Goal: Find specific page/section: Find specific page/section

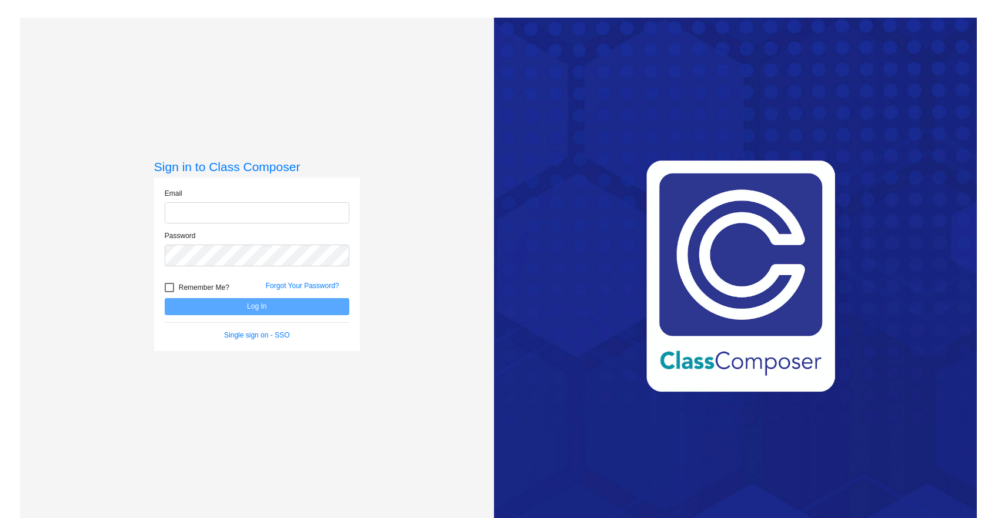
click at [269, 212] on input "email" at bounding box center [257, 213] width 185 height 22
type input "[EMAIL_ADDRESS][DOMAIN_NAME]"
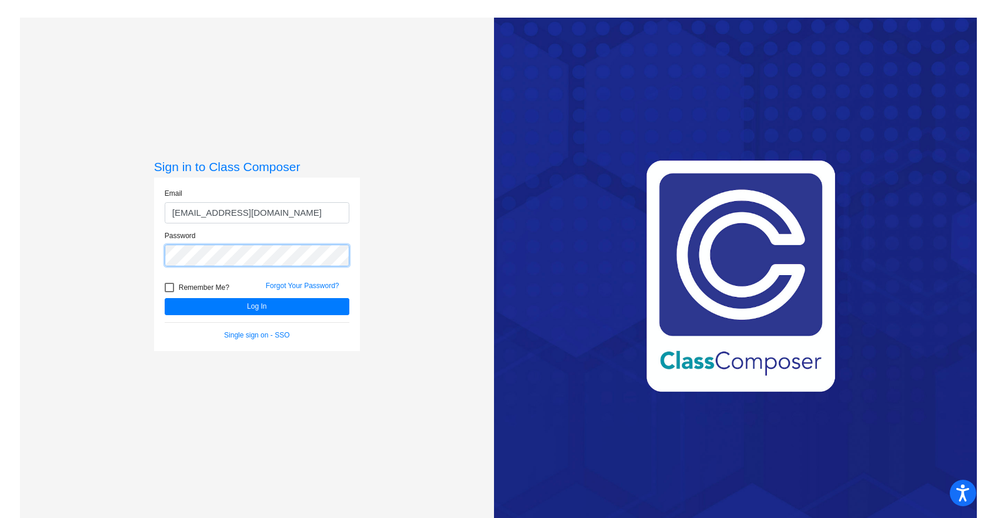
click at [165, 298] on button "Log In" at bounding box center [257, 306] width 185 height 17
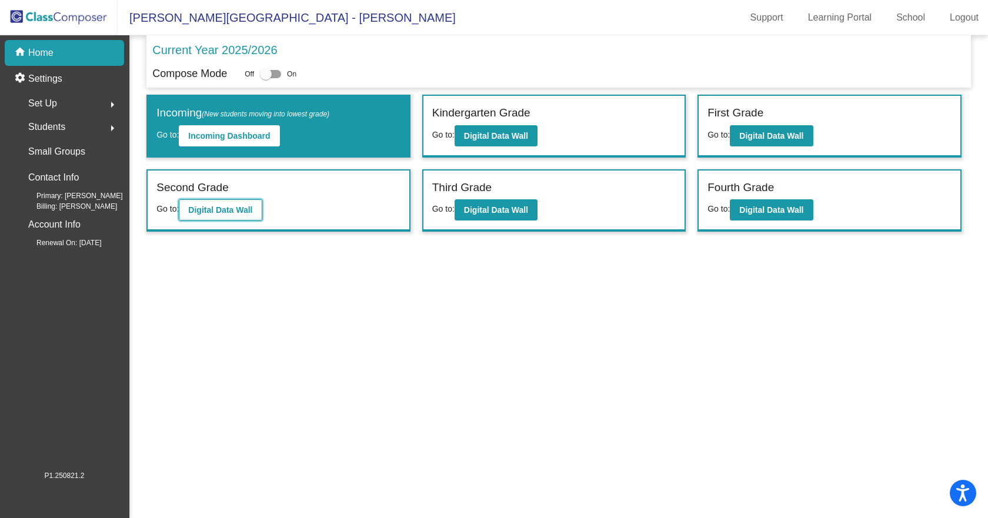
click at [259, 211] on button "Digital Data Wall" at bounding box center [220, 209] width 83 height 21
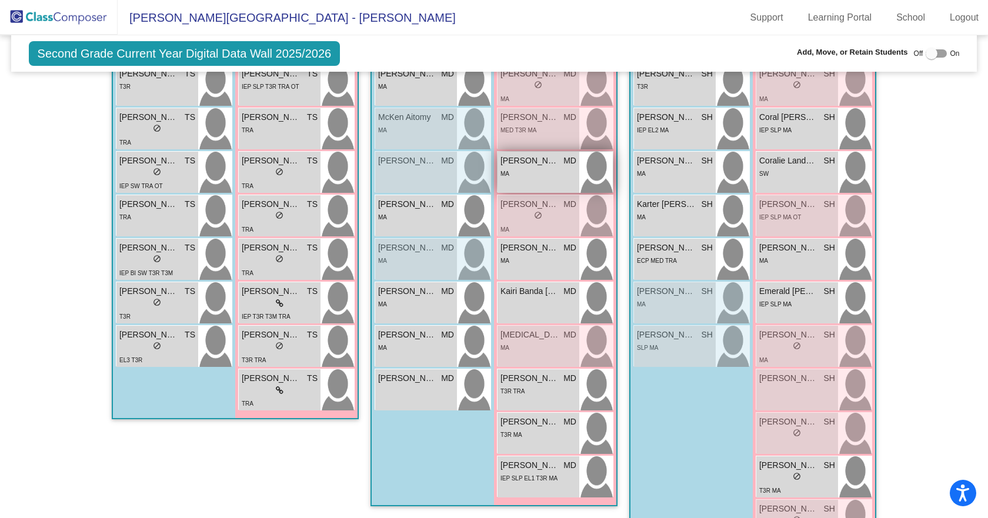
scroll to position [1058, 0]
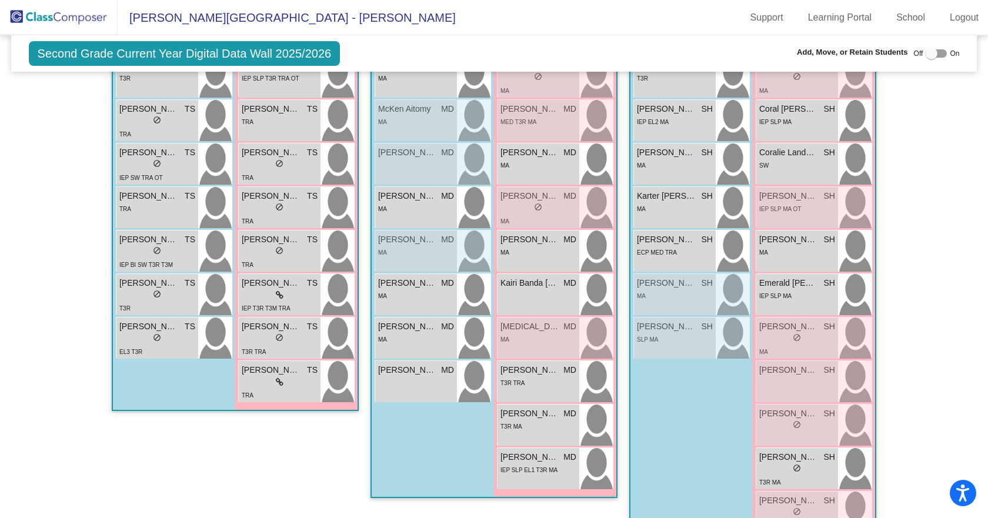
drag, startPoint x: 511, startPoint y: 466, endPoint x: 484, endPoint y: 461, distance: 27.4
click at [0, 0] on div "Boys : 4(1) 6(2) [PERSON_NAME] MD lock do_not_disturb_alt MA [PERSON_NAME] MD l…" at bounding box center [0, 0] width 0 height 0
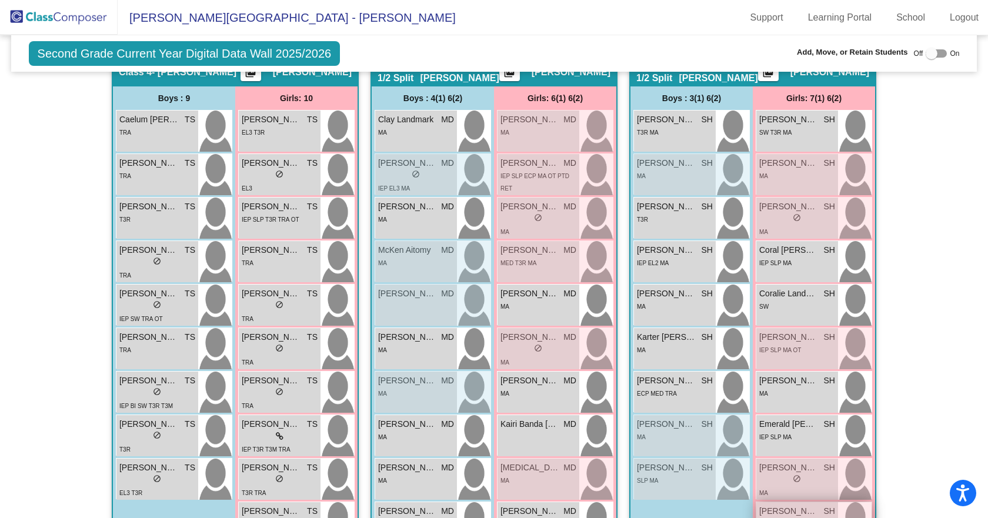
scroll to position [858, 0]
